Goal: Find specific page/section: Find specific page/section

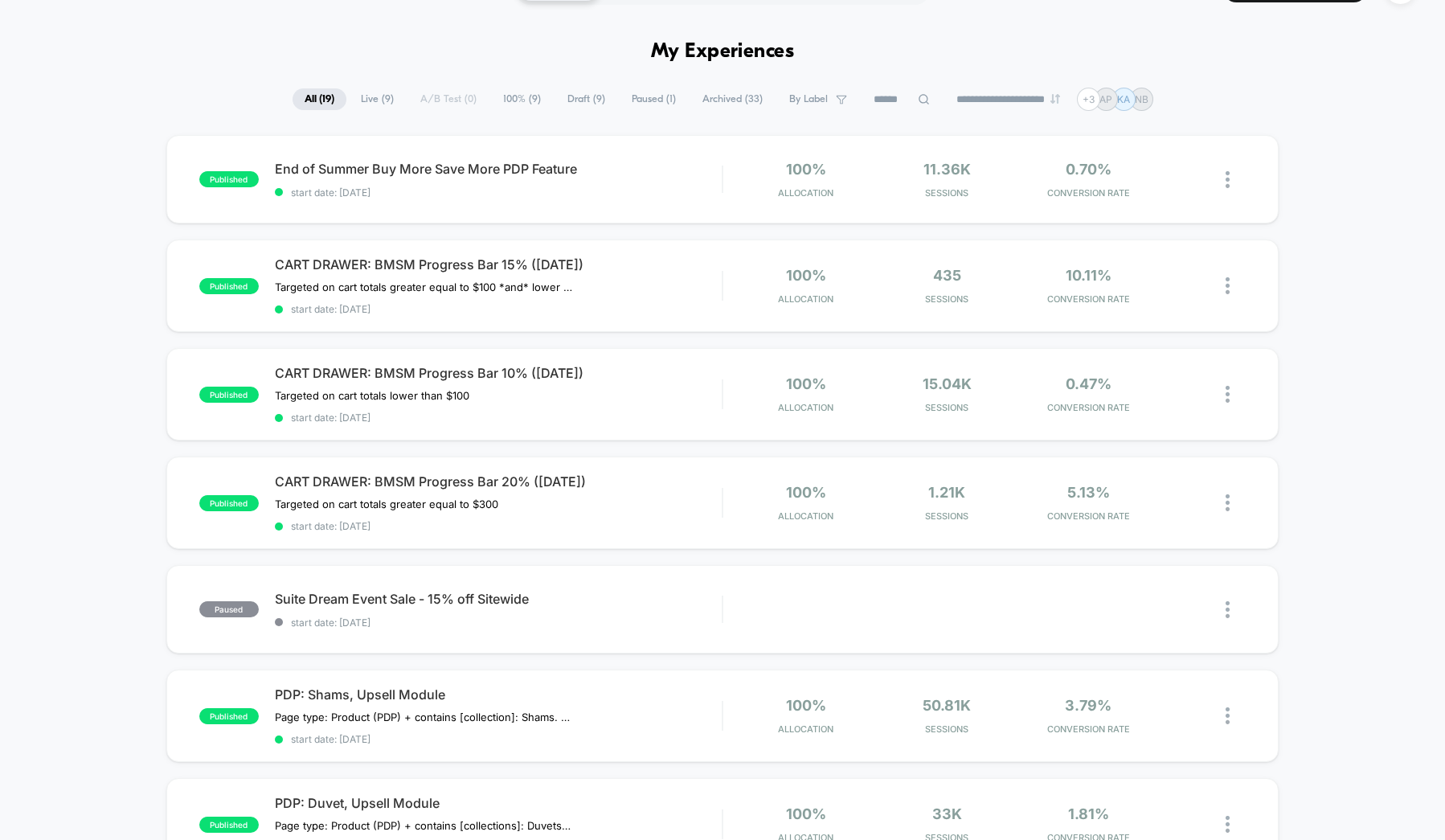
scroll to position [42, 0]
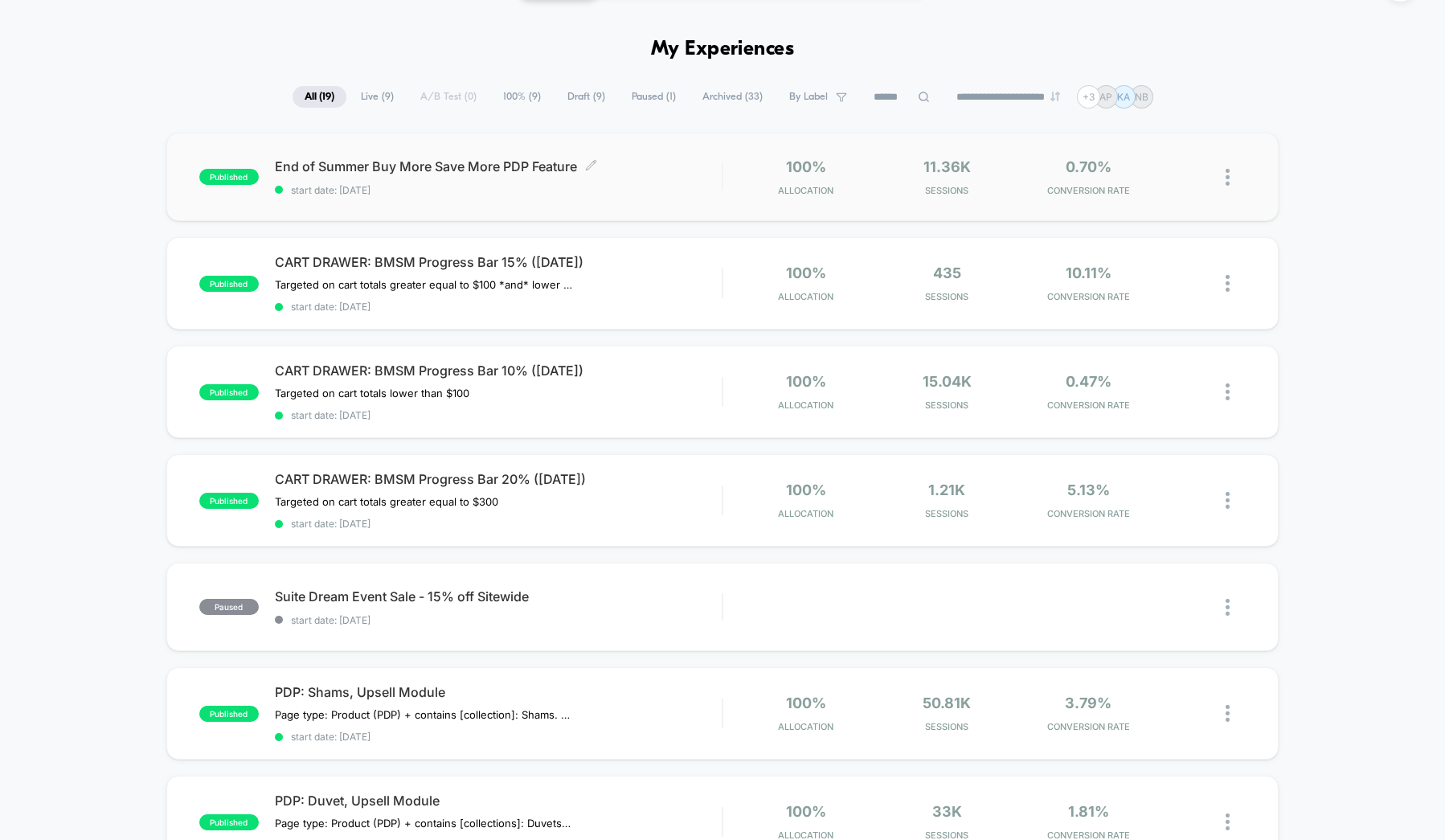
click at [649, 173] on span "End of Summer Buy More Save More PDP Feature Click to edit experience details" at bounding box center [498, 166] width 447 height 16
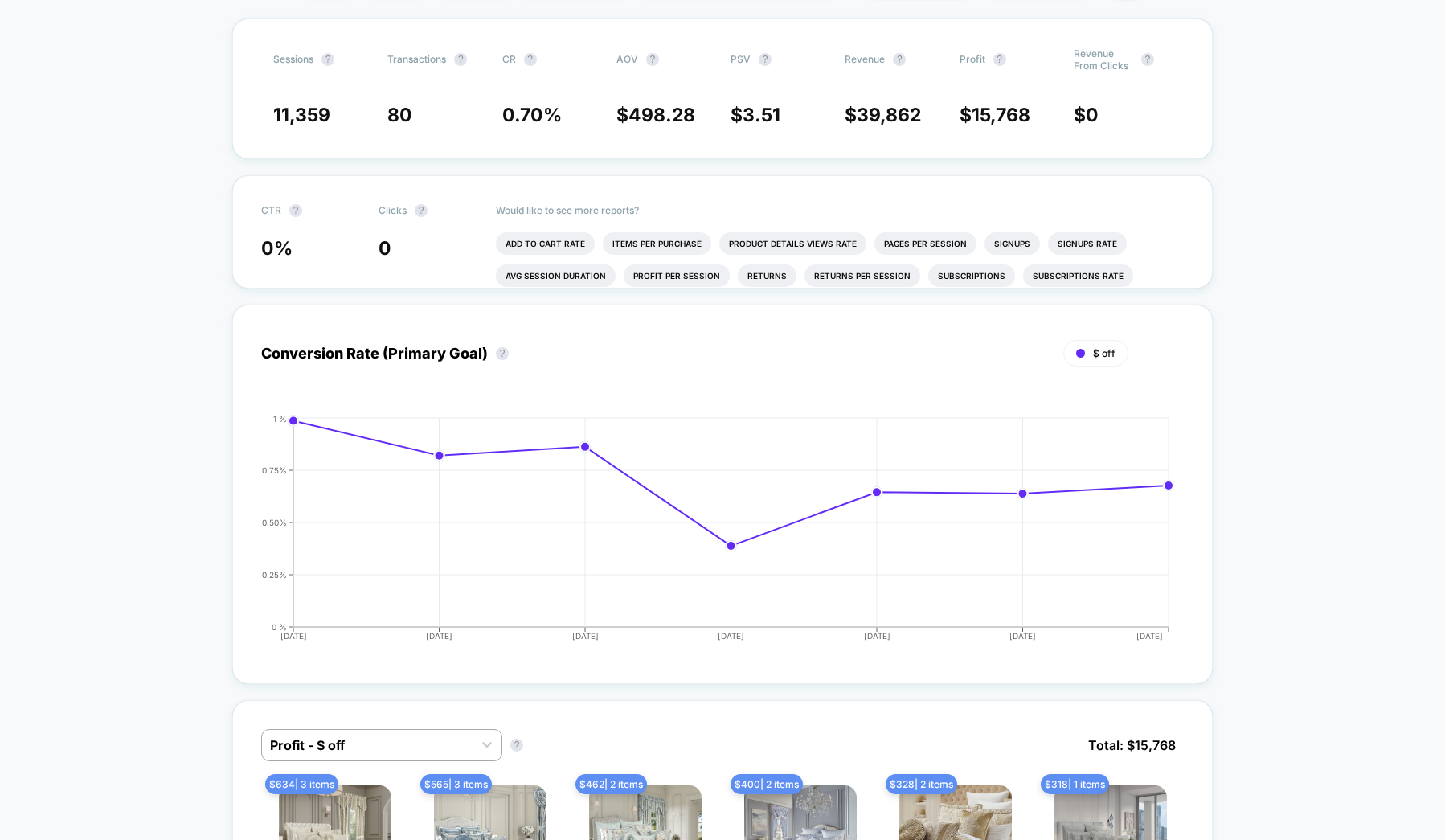
scroll to position [256, 0]
